Goal: Information Seeking & Learning: Learn about a topic

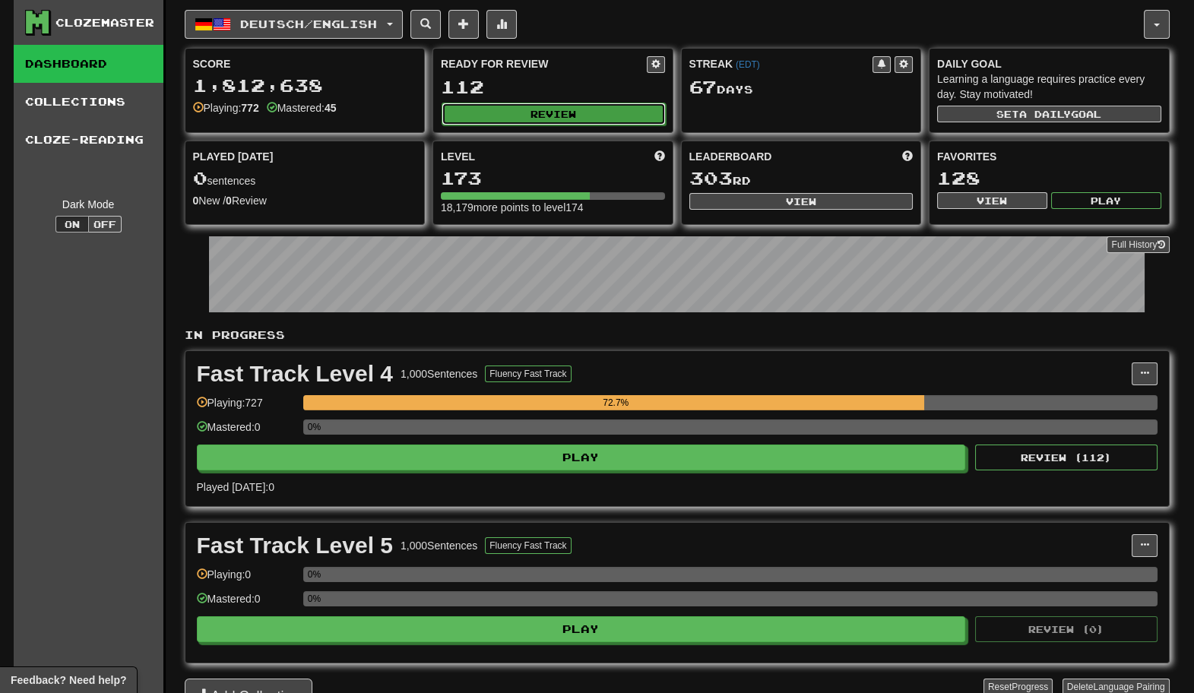
click at [506, 111] on button "Review" at bounding box center [554, 114] width 224 height 23
select select "********"
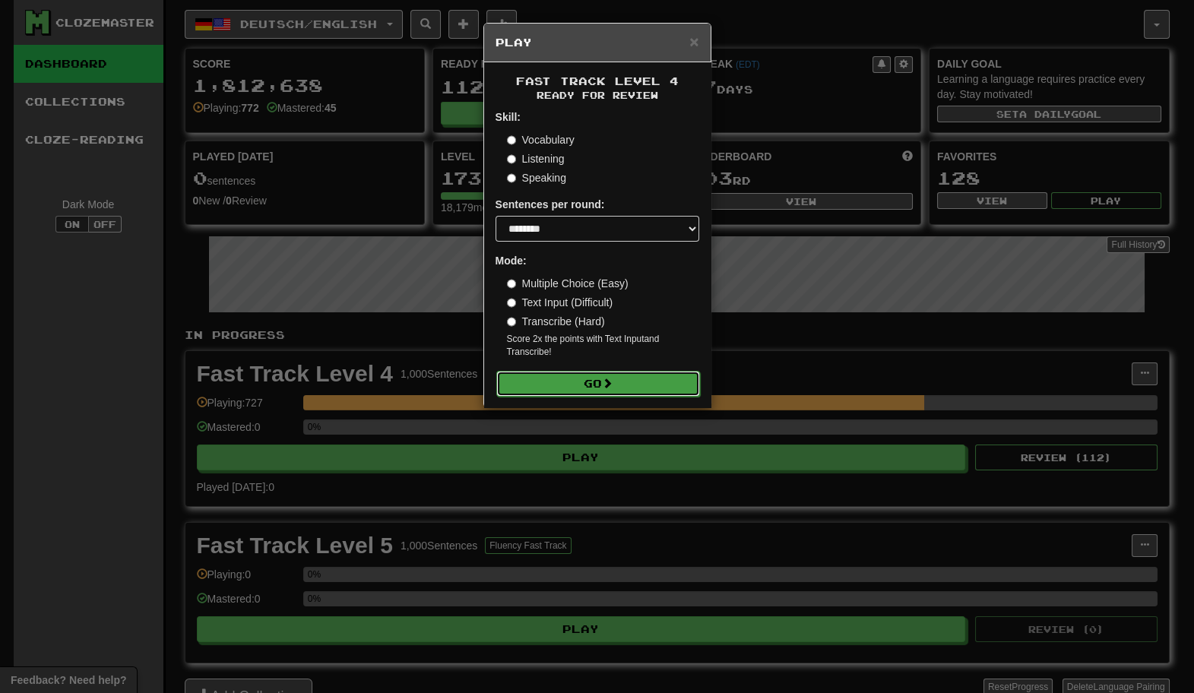
click at [631, 392] on button "Go" at bounding box center [598, 384] width 204 height 26
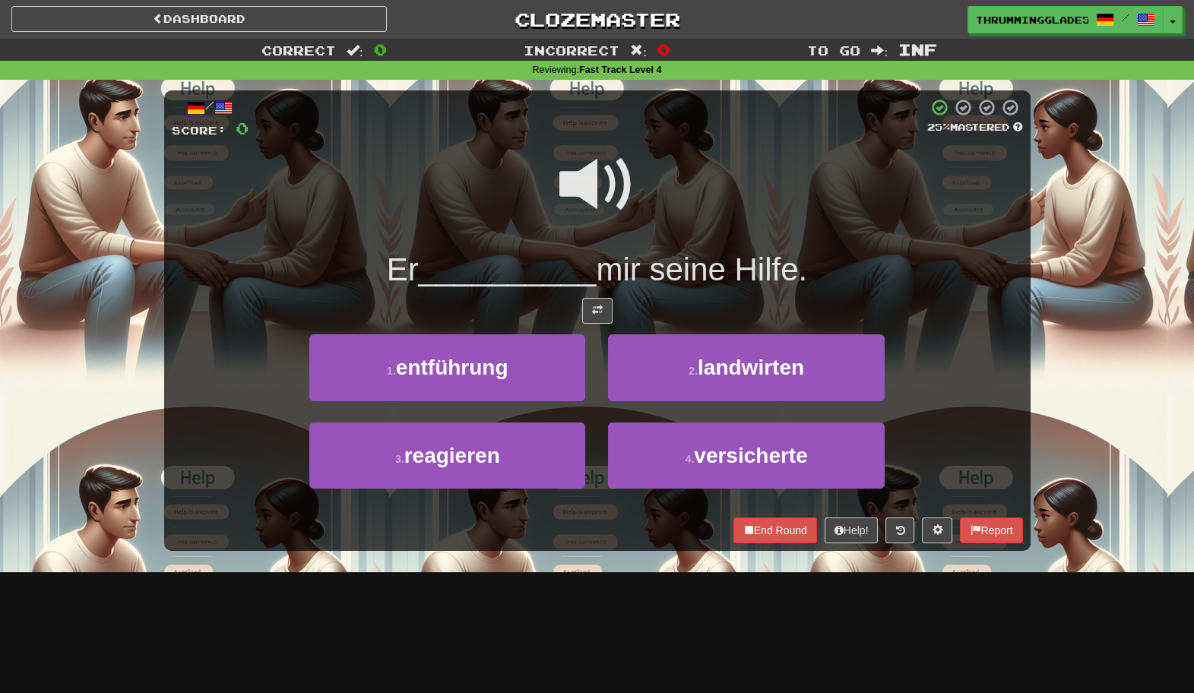
click at [595, 409] on div "1 . entführung" at bounding box center [447, 378] width 299 height 87
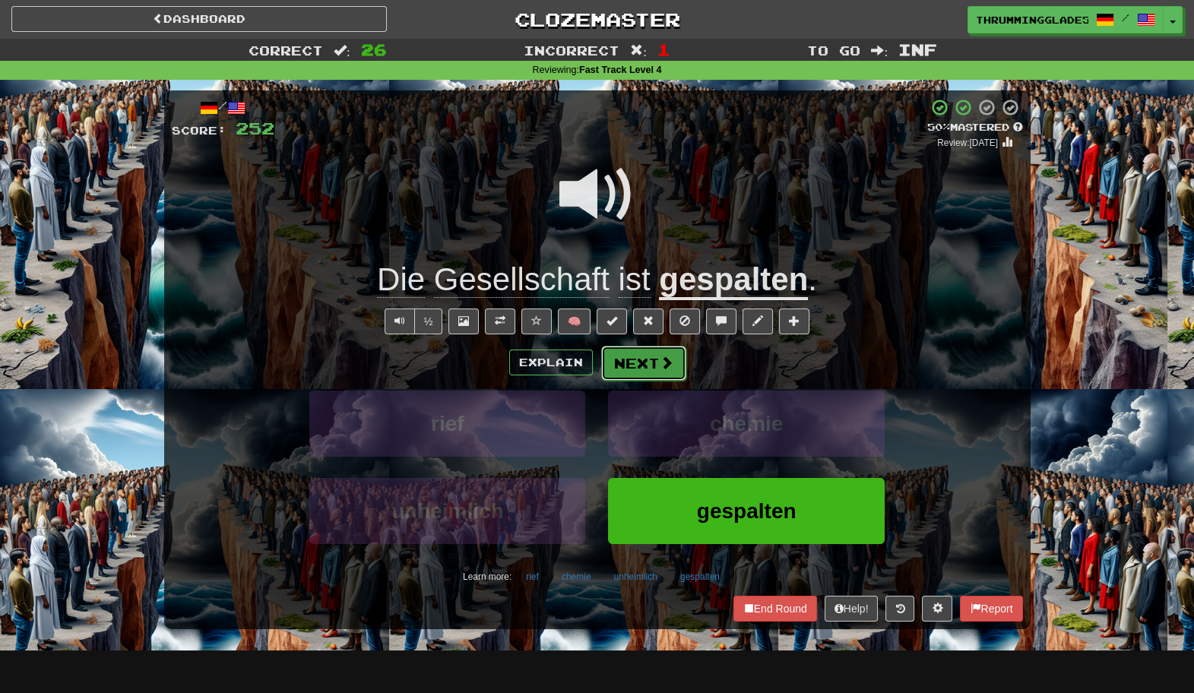
click at [649, 354] on button "Next" at bounding box center [643, 363] width 85 height 35
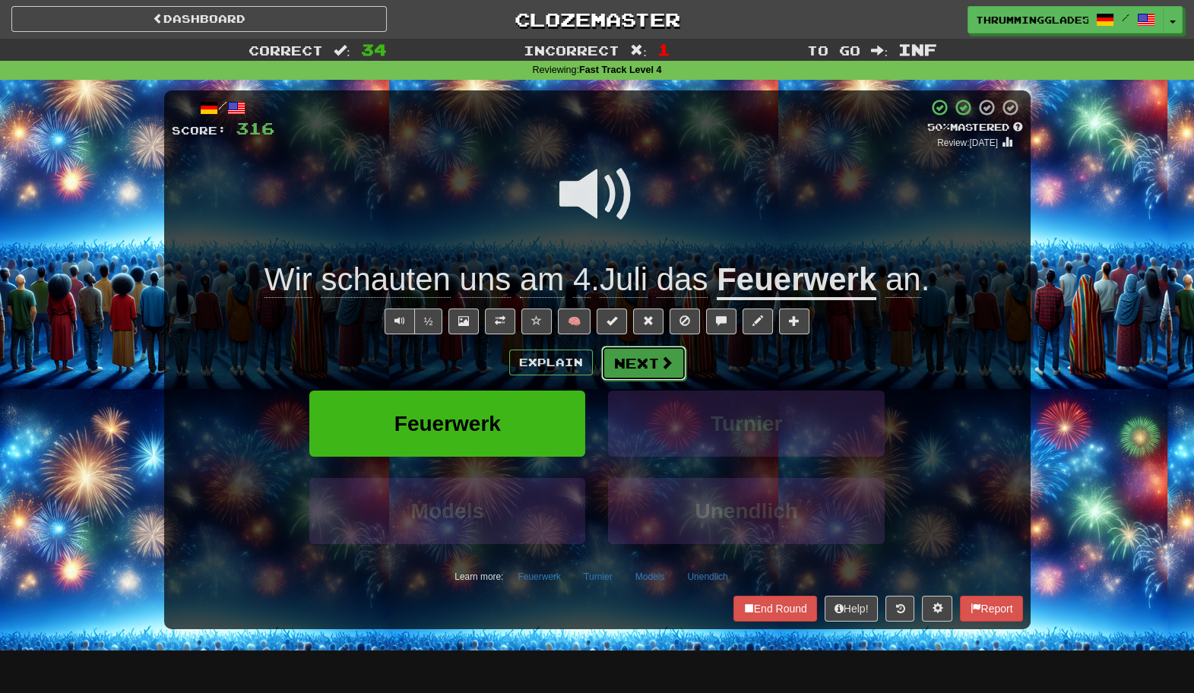
click at [617, 368] on button "Next" at bounding box center [643, 363] width 85 height 35
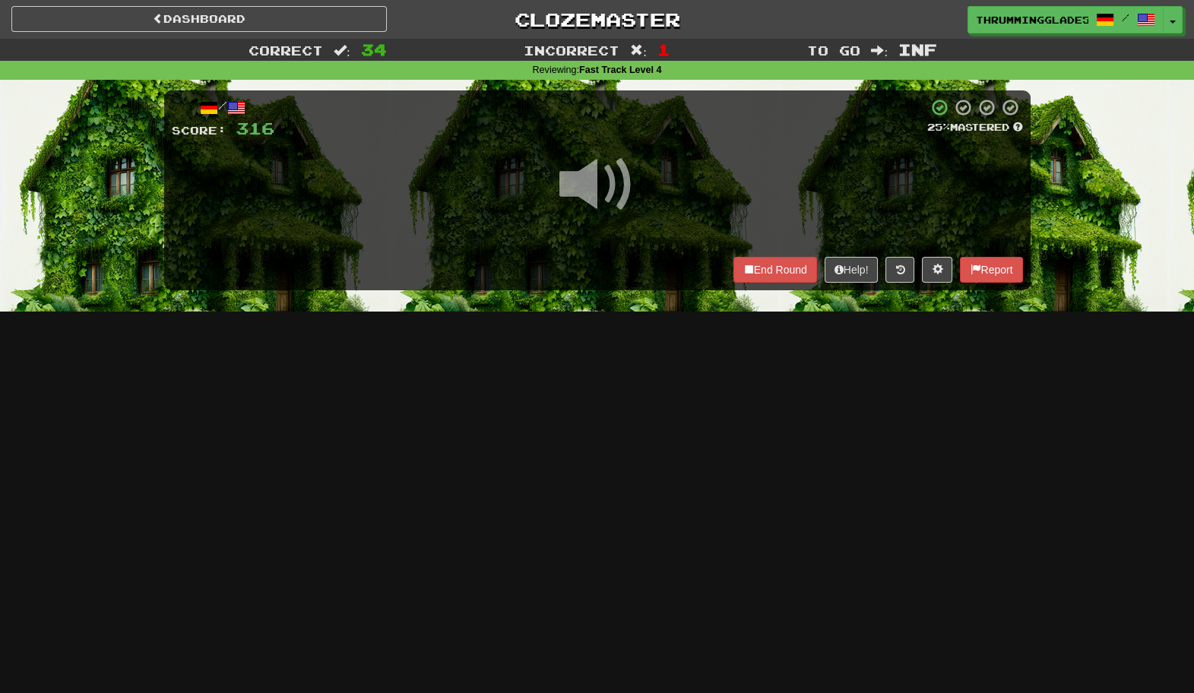
click at [587, 357] on div "Dashboard Clozemaster ThrummingGlade572 / Toggle Dropdown Dashboard Leaderboard…" at bounding box center [597, 346] width 1194 height 693
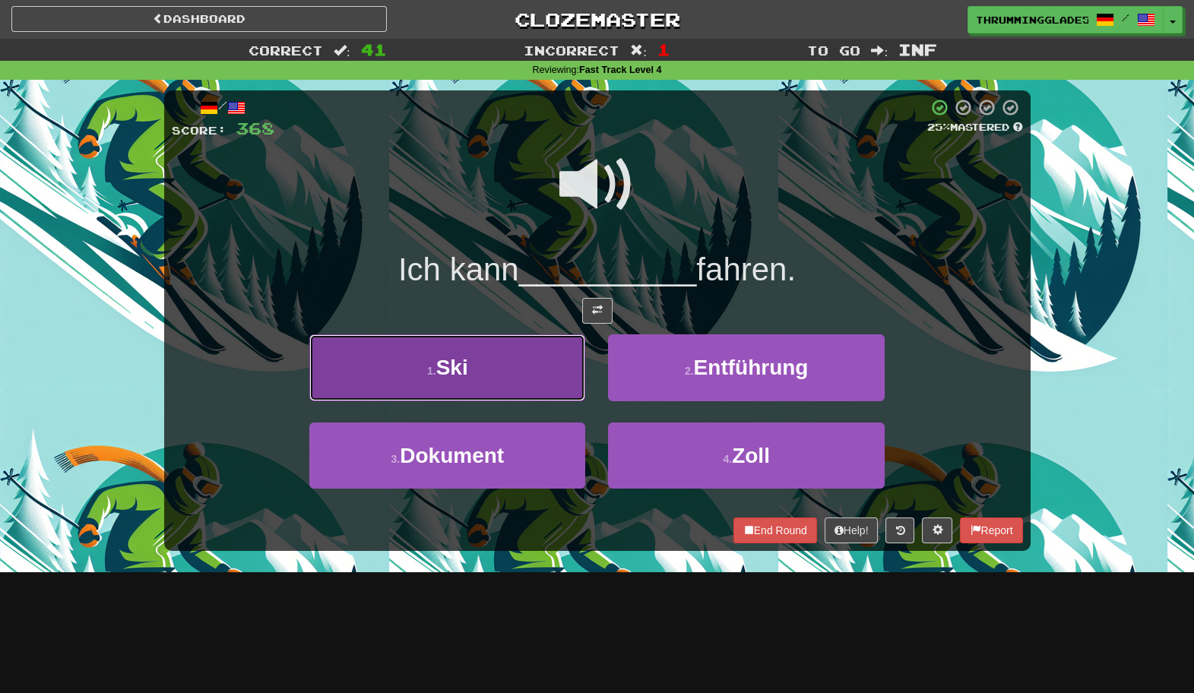
click at [551, 381] on button "1 . Ski" at bounding box center [447, 368] width 276 height 66
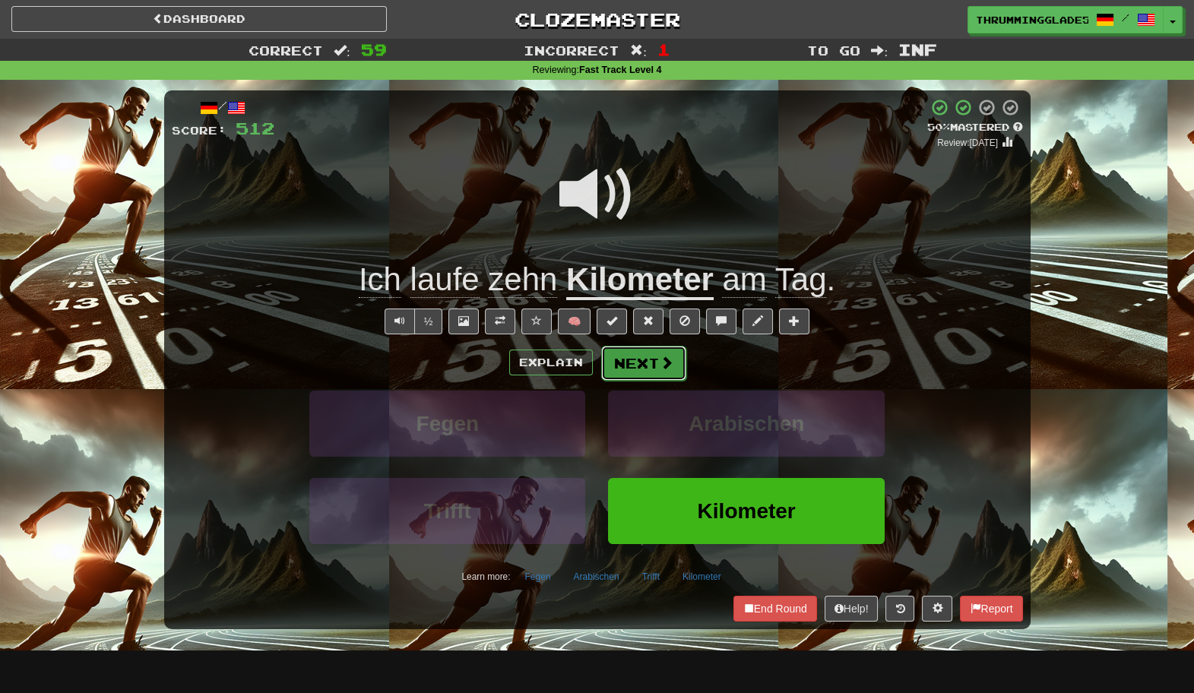
click at [630, 360] on button "Next" at bounding box center [643, 363] width 85 height 35
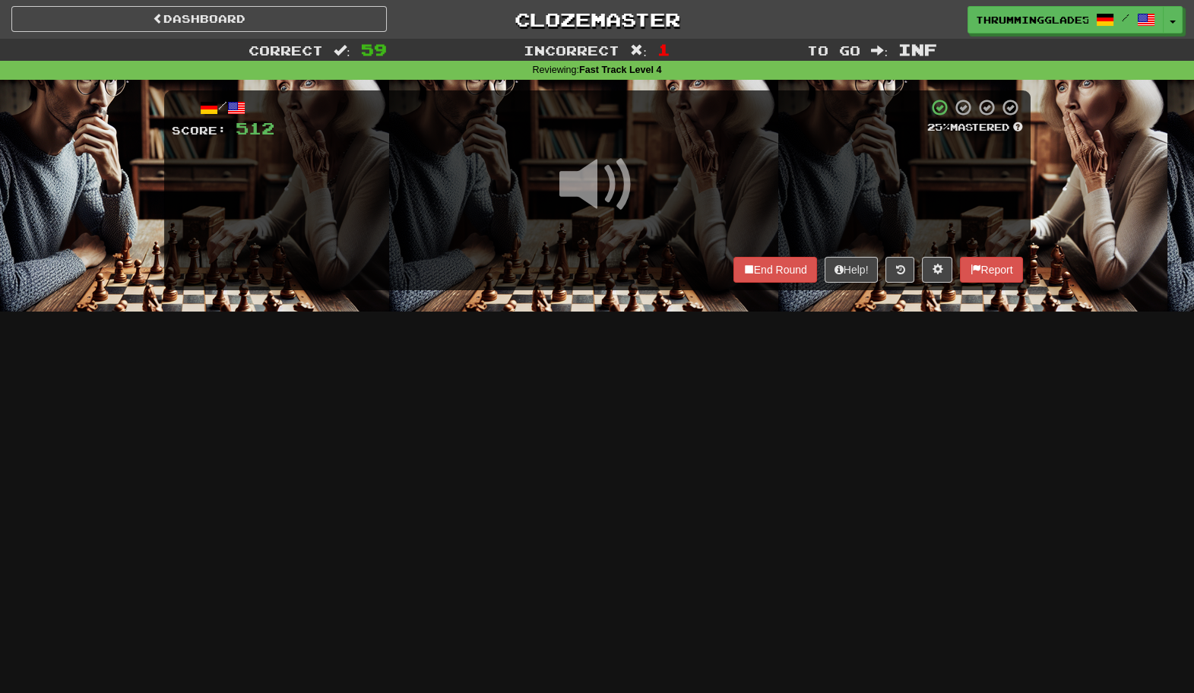
click at [592, 371] on div "Dashboard Clozemaster ThrummingGlade572 / Toggle Dropdown Dashboard Leaderboard…" at bounding box center [597, 346] width 1194 height 693
